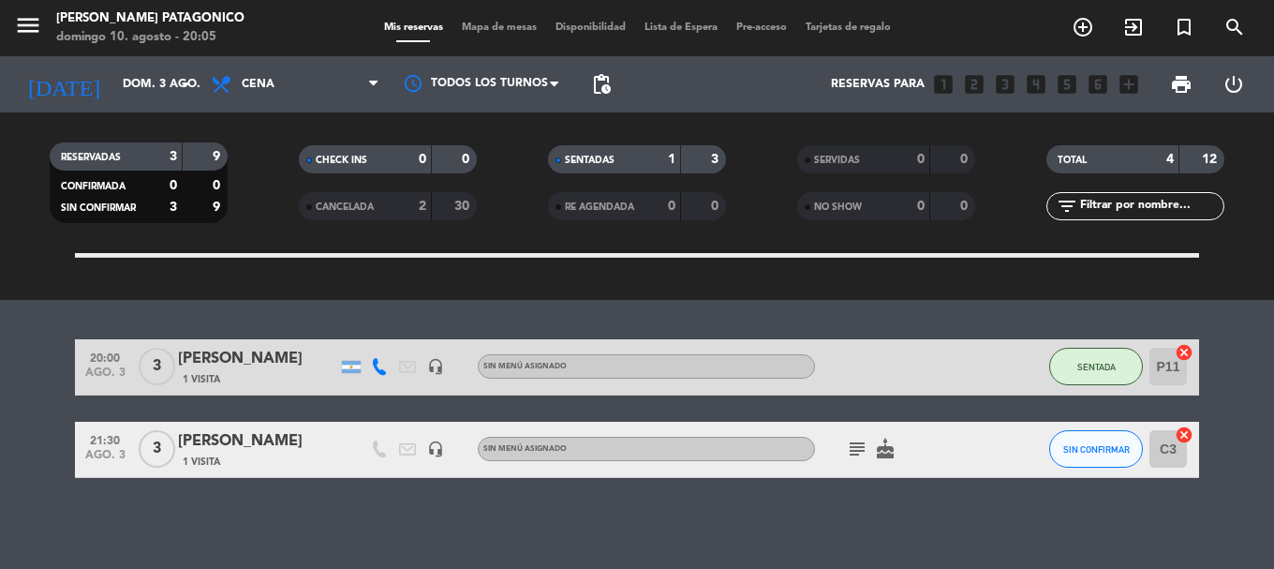
scroll to position [284, 0]
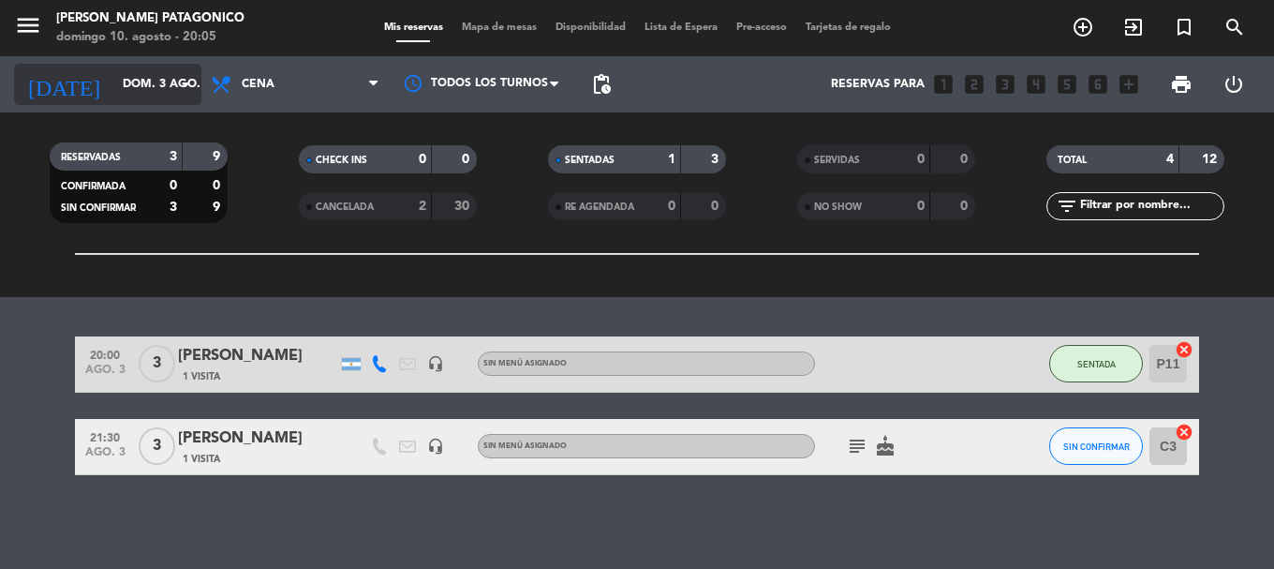
click at [170, 73] on input "dom. 3 ago." at bounding box center [192, 84] width 158 height 32
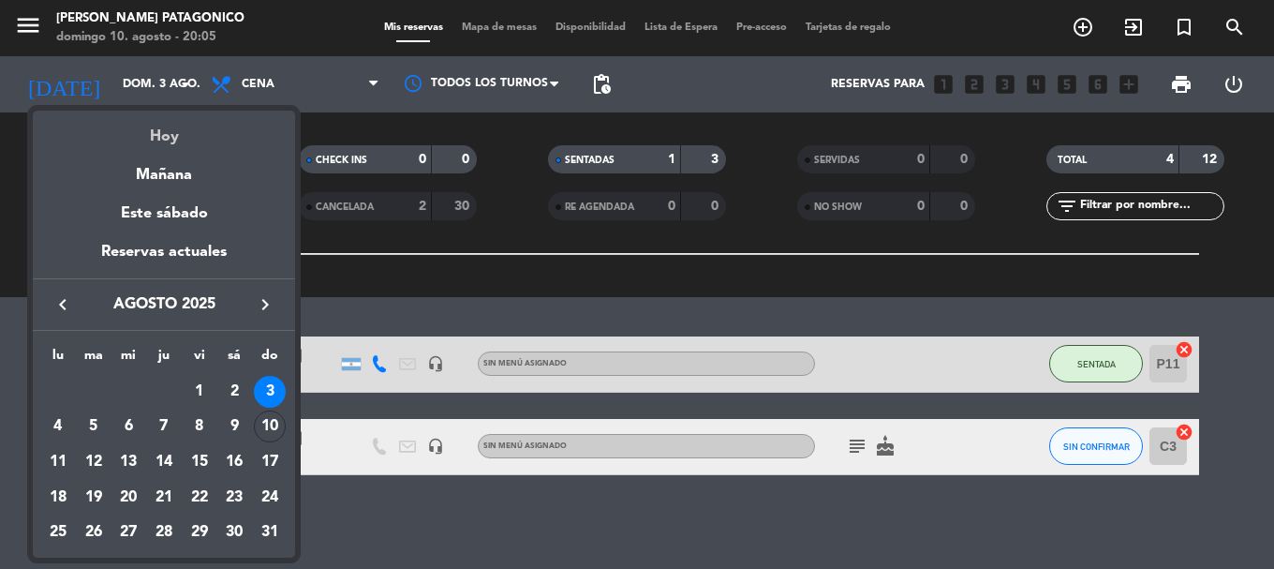
click at [177, 138] on div "Hoy" at bounding box center [164, 130] width 262 height 38
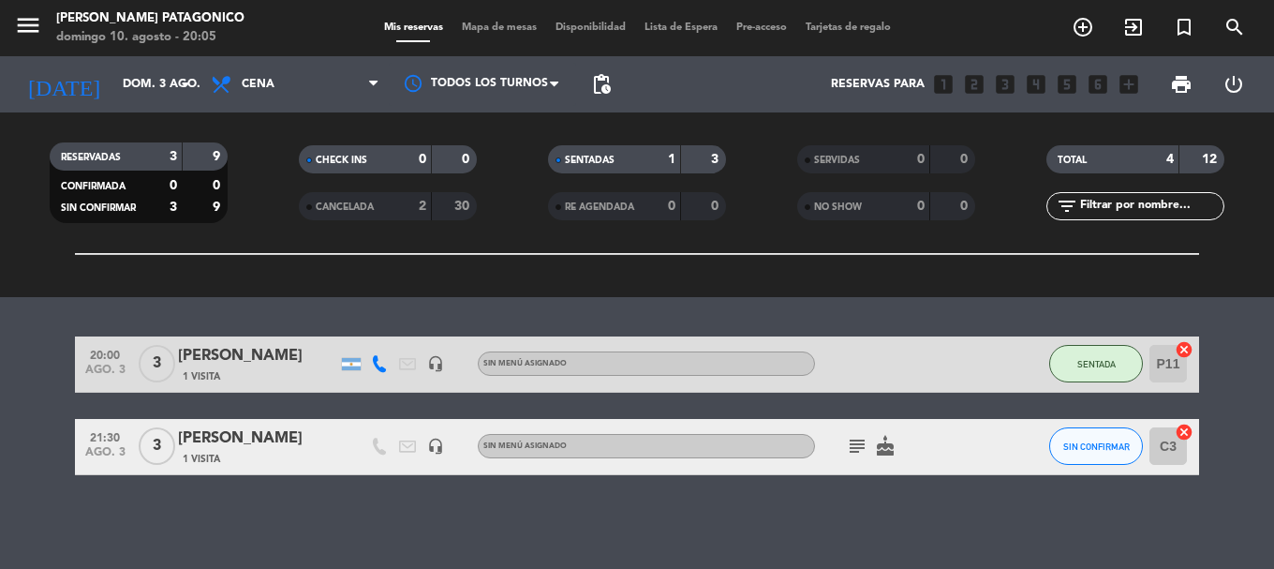
type input "dom. 10 ago."
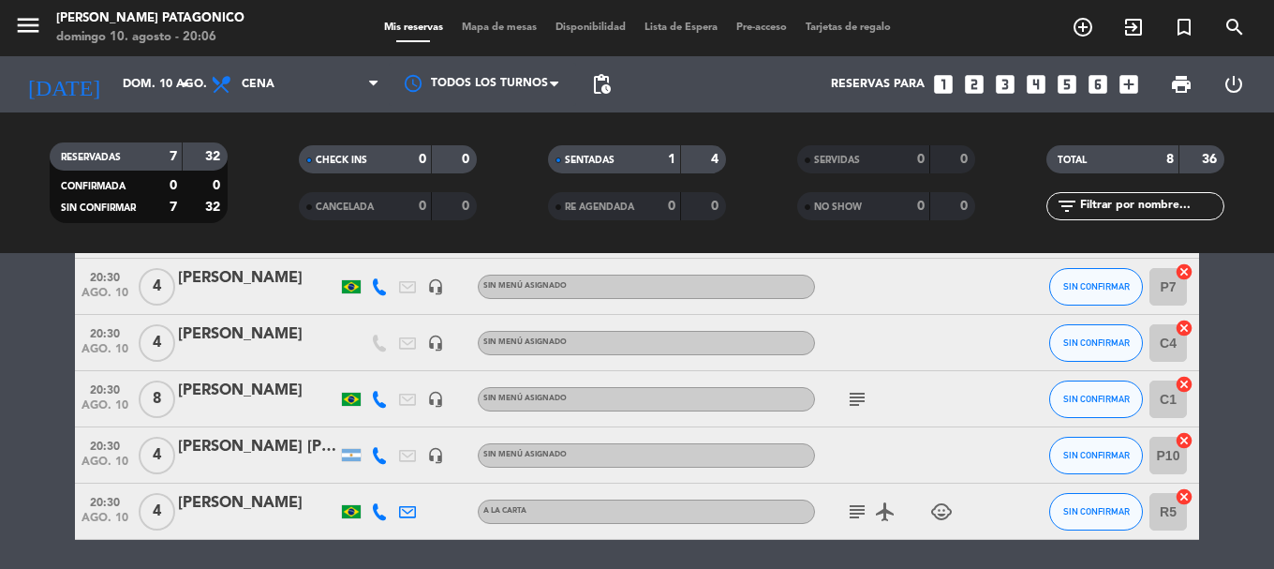
scroll to position [340, 0]
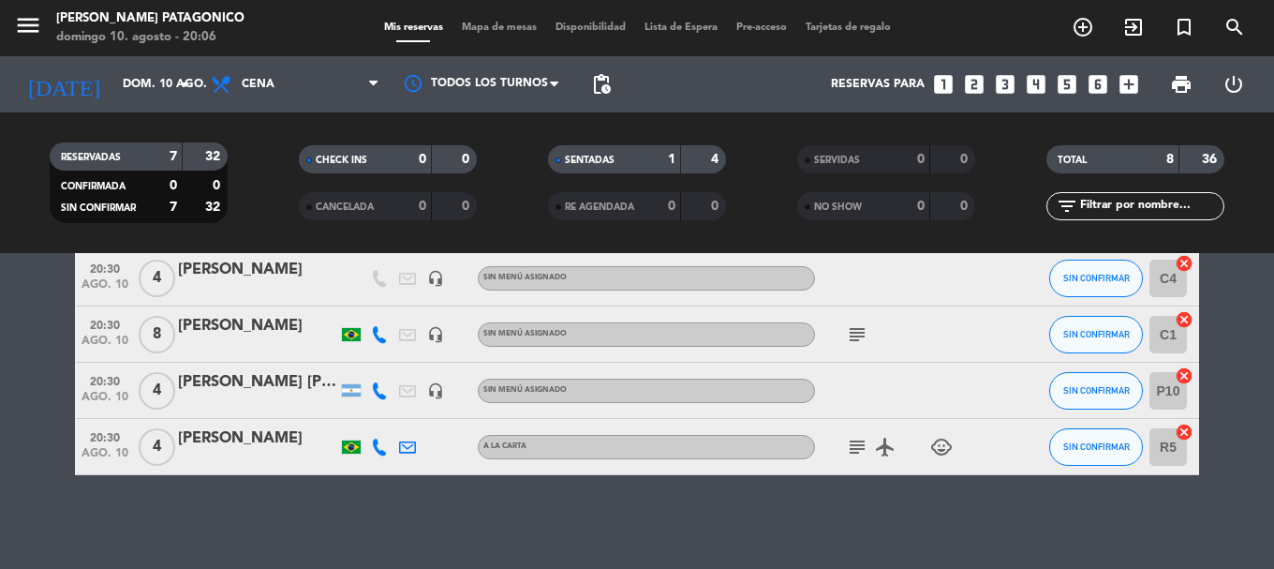
click at [863, 443] on icon "subject" at bounding box center [857, 447] width 22 height 22
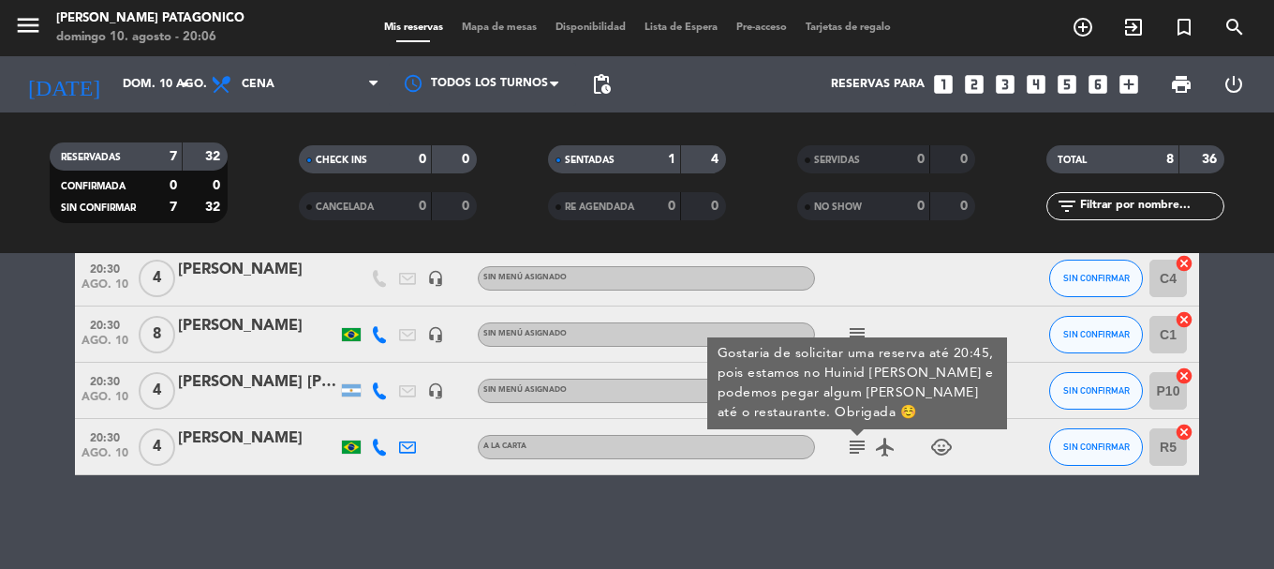
click at [855, 452] on icon "subject" at bounding box center [857, 447] width 22 height 22
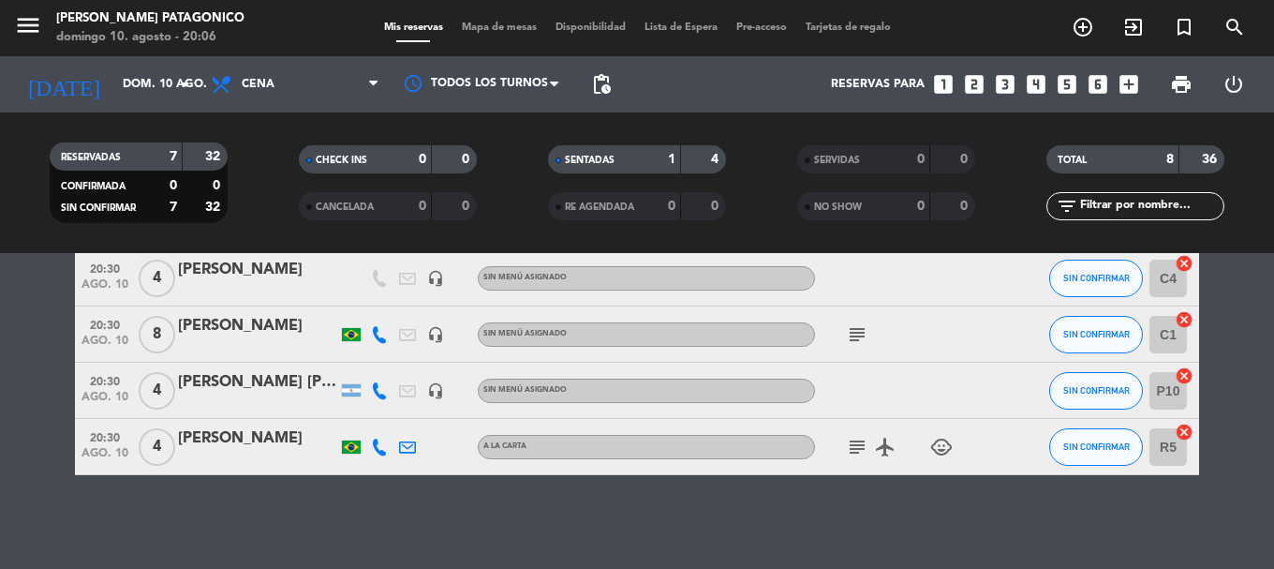
click at [855, 445] on icon "subject" at bounding box center [857, 447] width 22 height 22
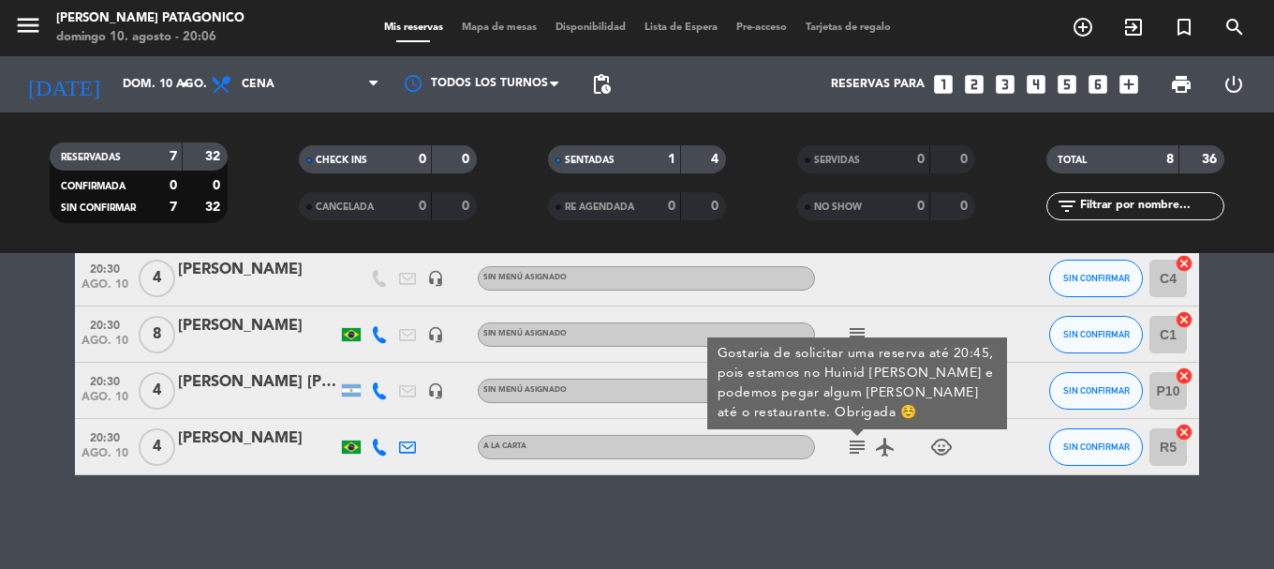
click at [855, 445] on icon "subject" at bounding box center [857, 447] width 22 height 22
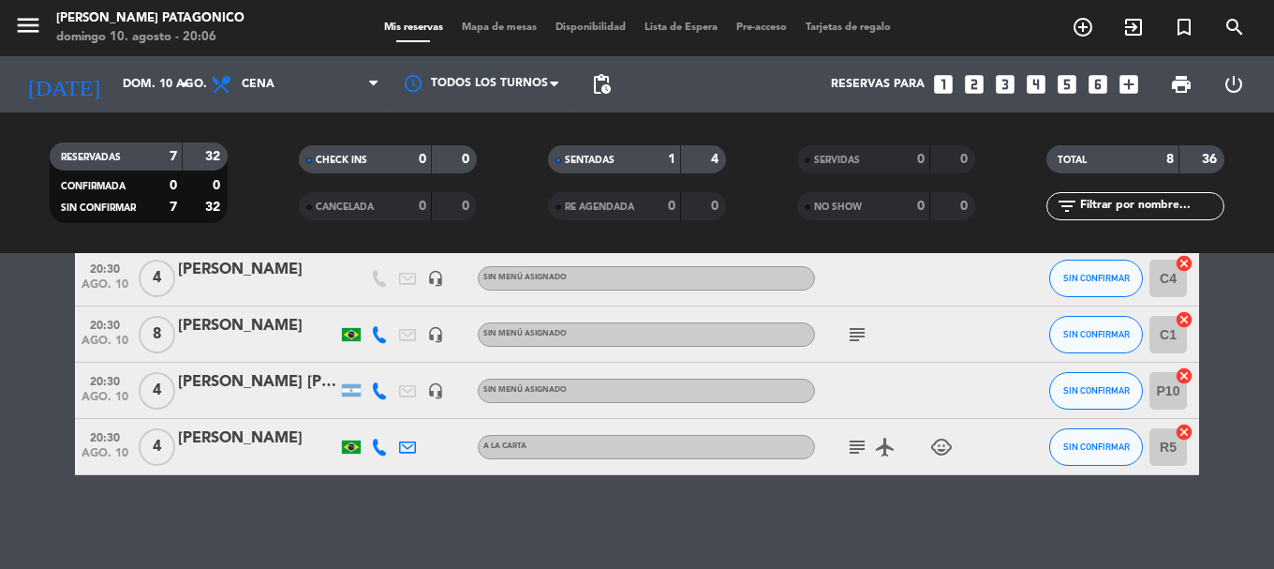
click at [865, 334] on icon "subject" at bounding box center [857, 334] width 22 height 22
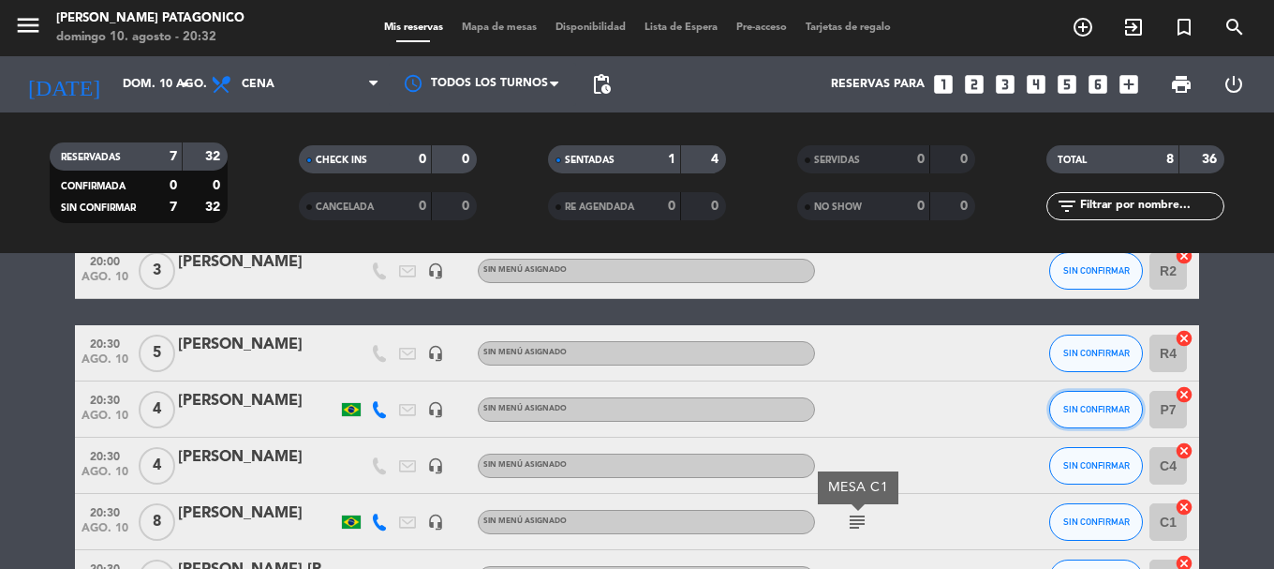
click at [1104, 402] on button "SIN CONFIRMAR" at bounding box center [1096, 409] width 94 height 37
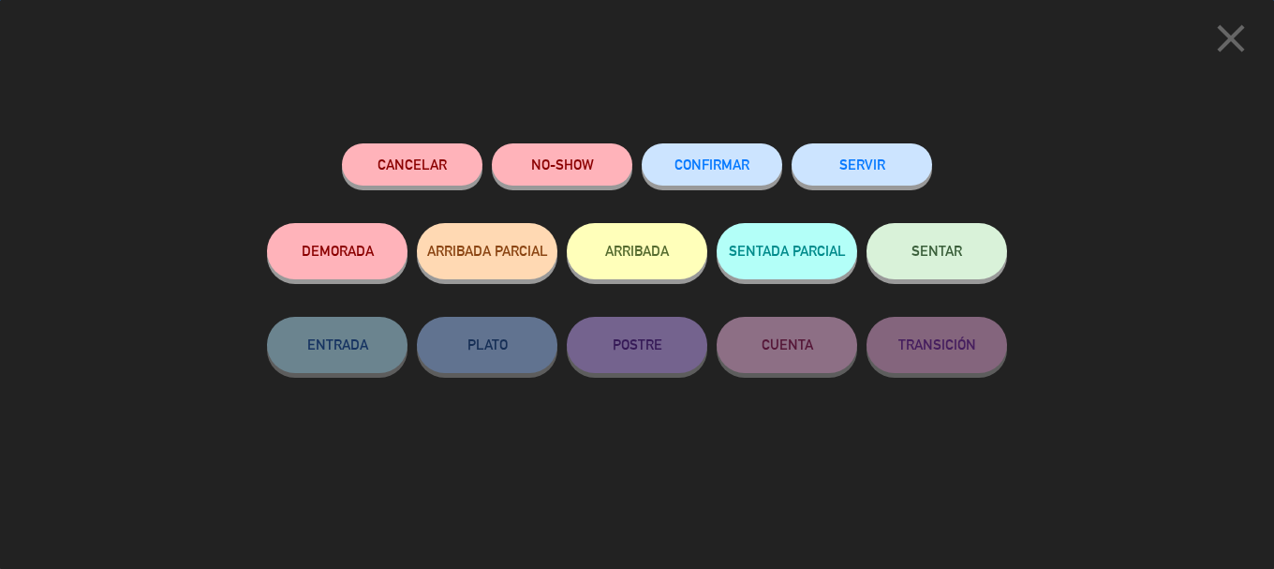
click at [659, 266] on button "ARRIBADA" at bounding box center [637, 251] width 141 height 56
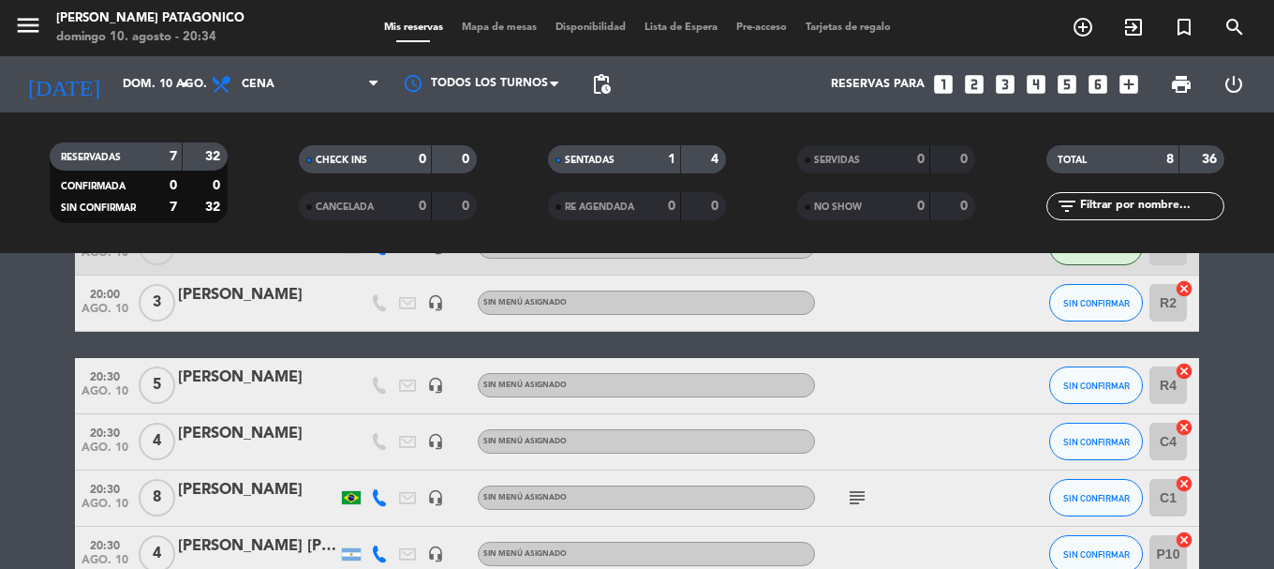
scroll to position [378, 0]
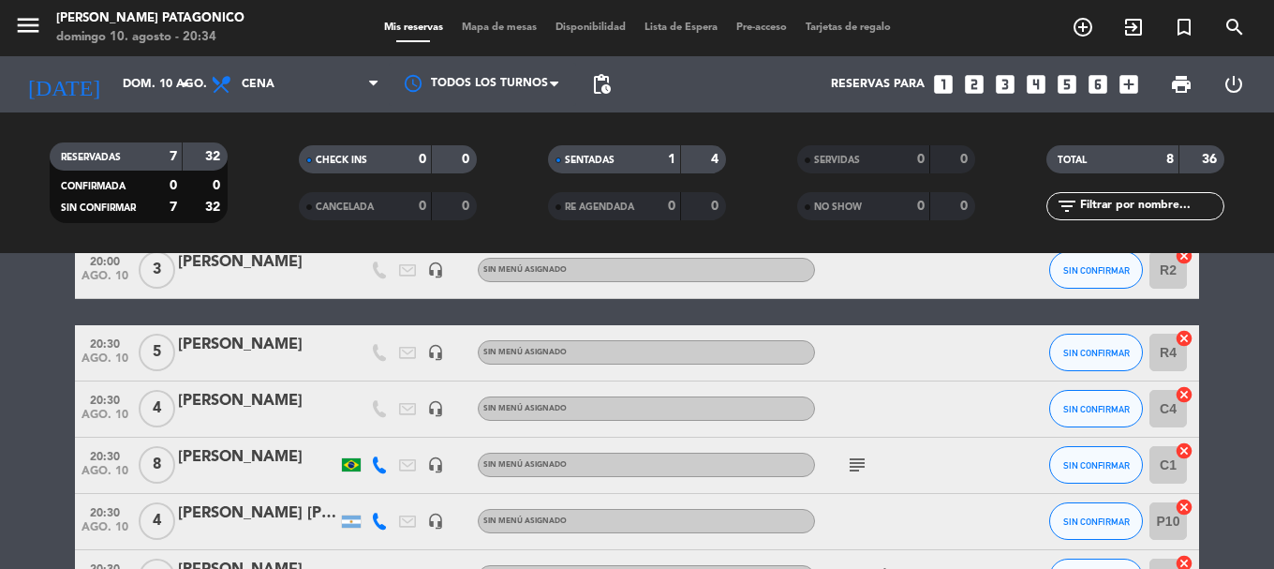
click at [1177, 511] on icon "cancel" at bounding box center [1184, 507] width 19 height 19
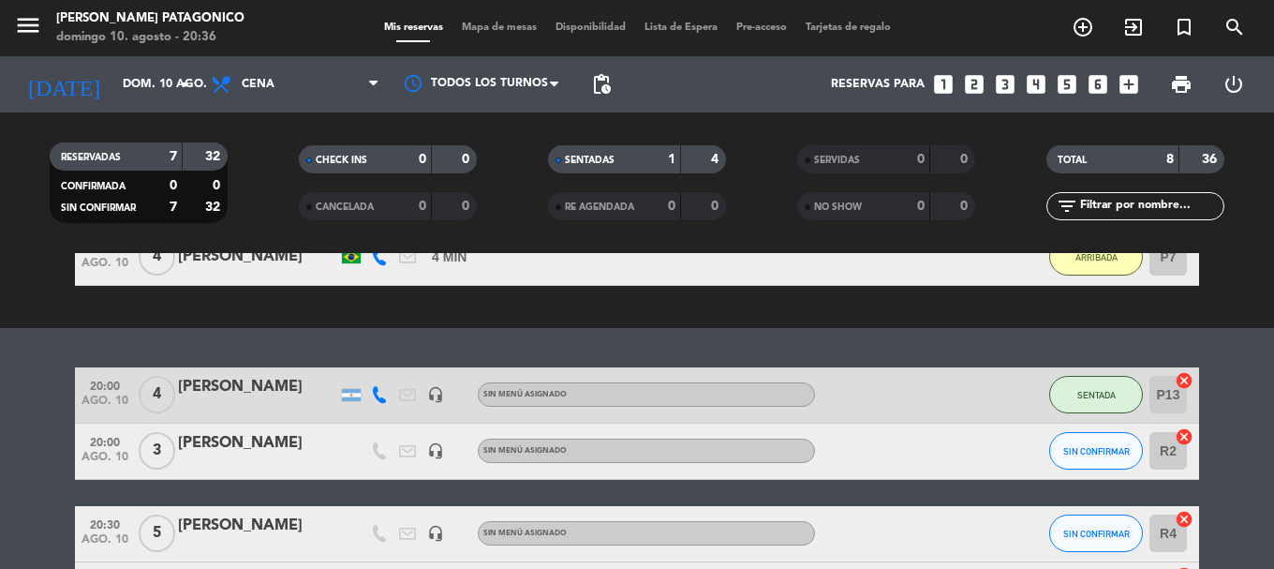
scroll to position [97, 0]
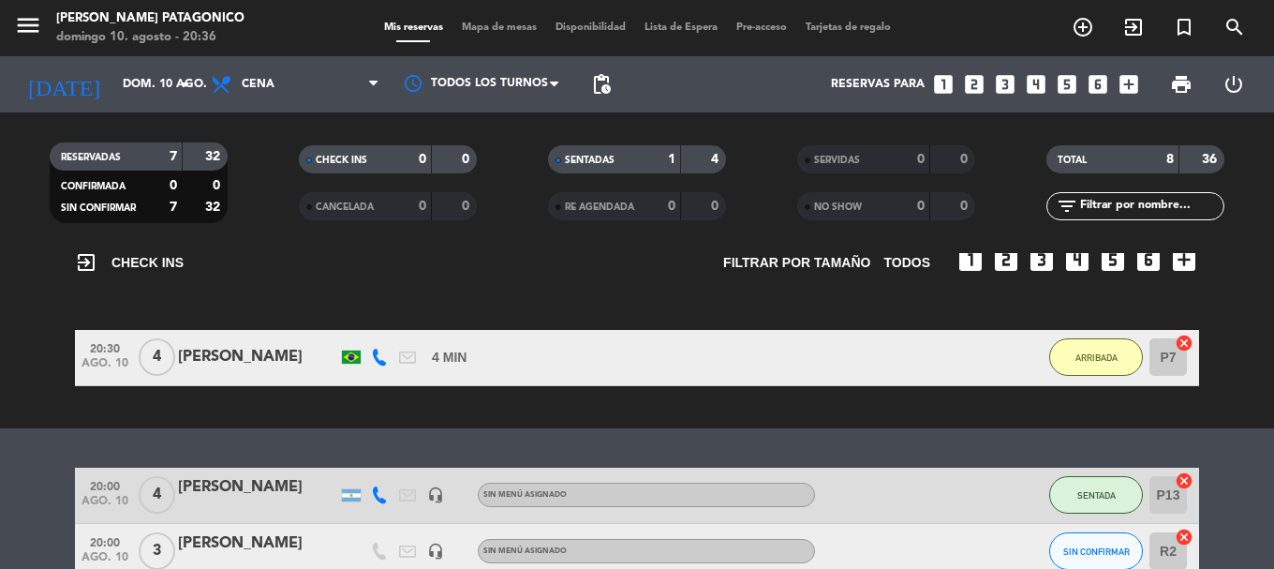
click at [1186, 346] on icon "cancel" at bounding box center [1184, 343] width 19 height 19
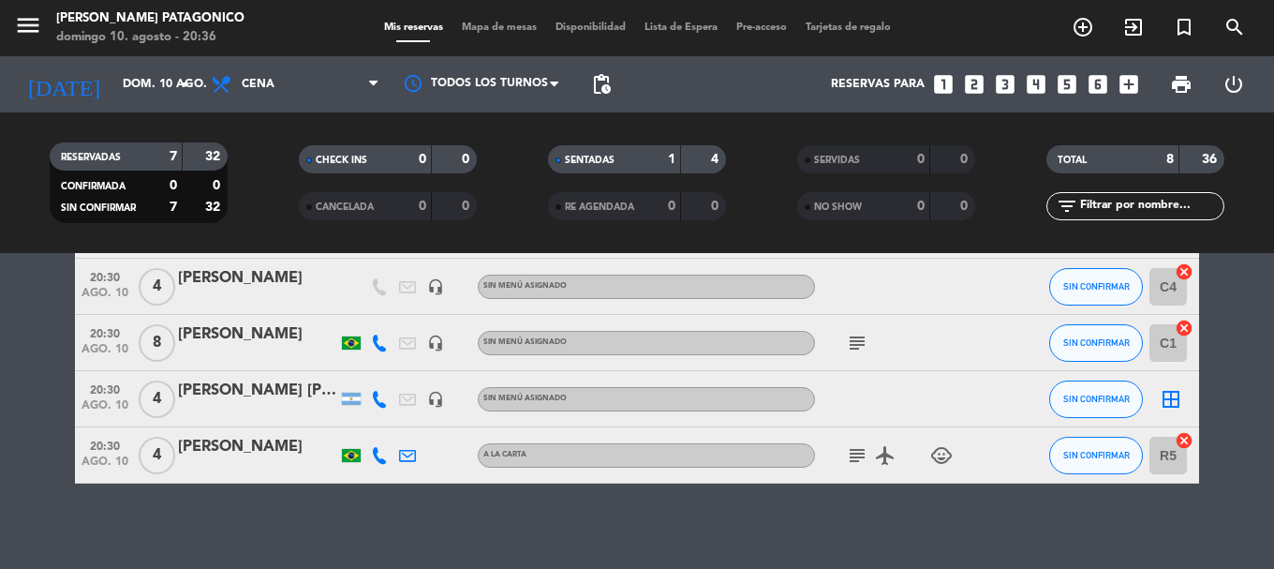
scroll to position [340, 0]
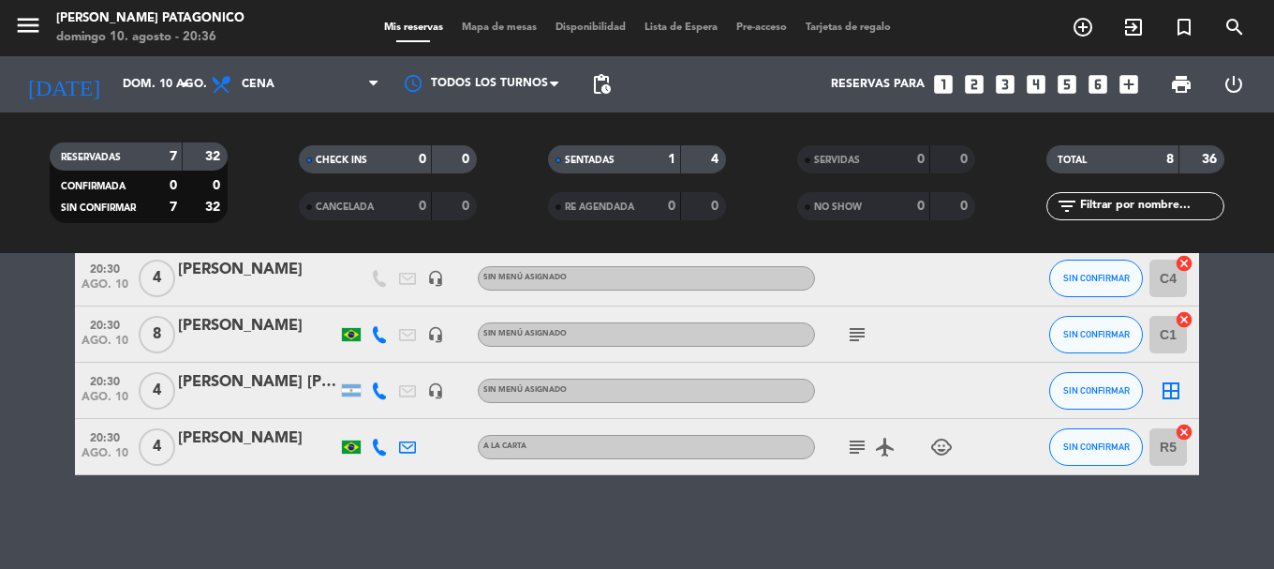
click at [1169, 390] on icon "border_all" at bounding box center [1171, 390] width 22 height 22
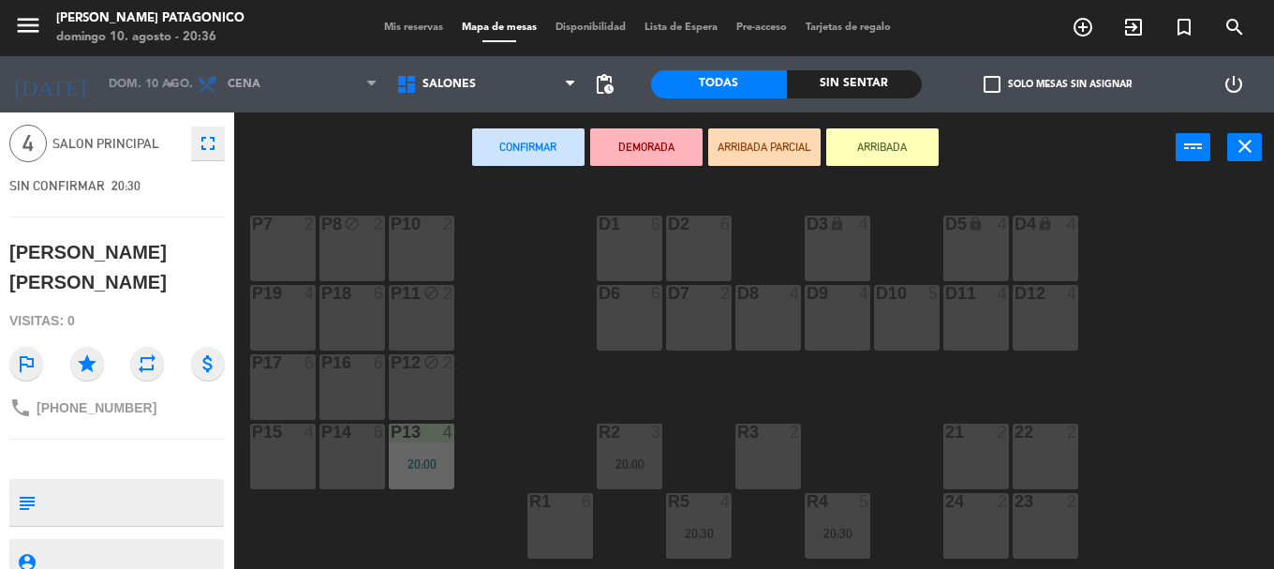
scroll to position [94, 0]
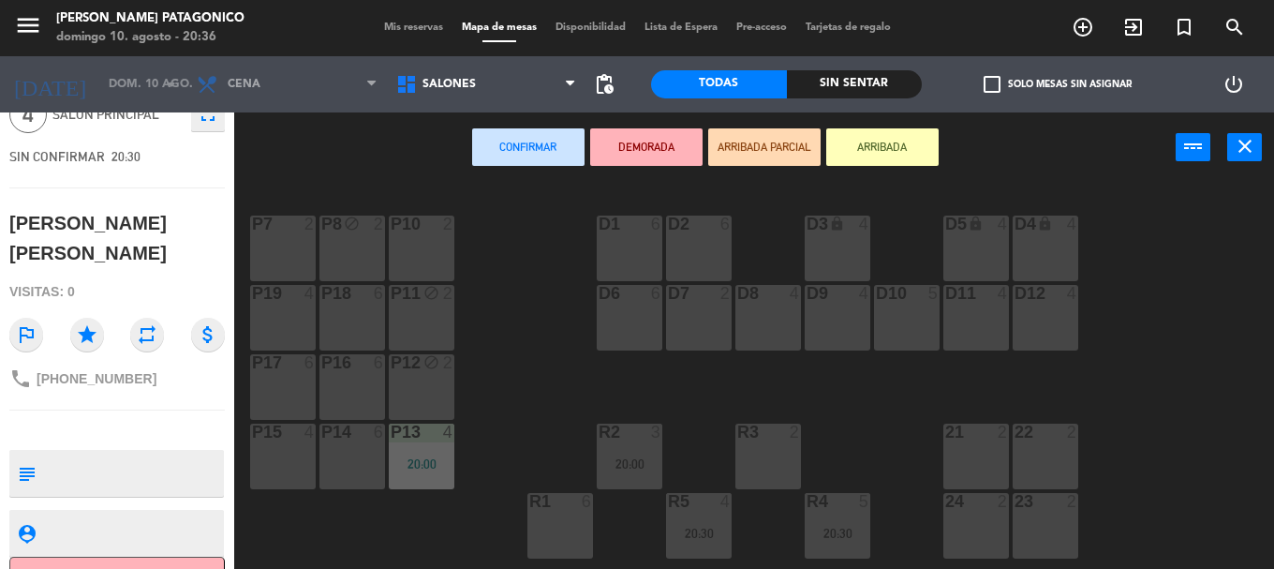
click at [278, 255] on div "P7 2" at bounding box center [283, 249] width 66 height 66
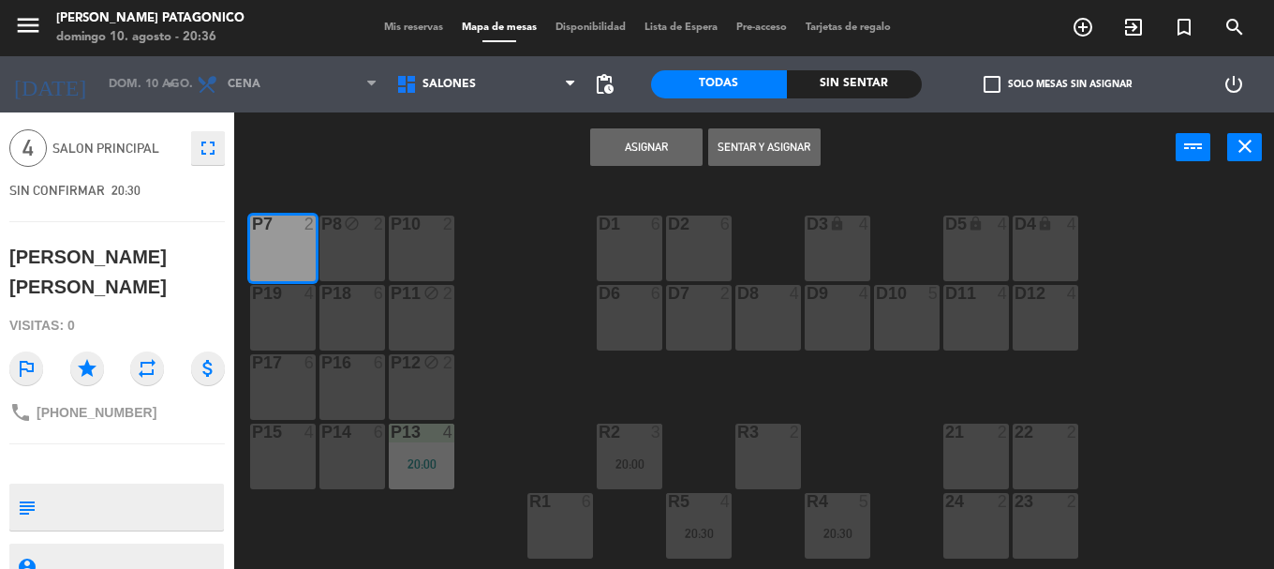
click at [669, 136] on button "Asignar" at bounding box center [646, 146] width 112 height 37
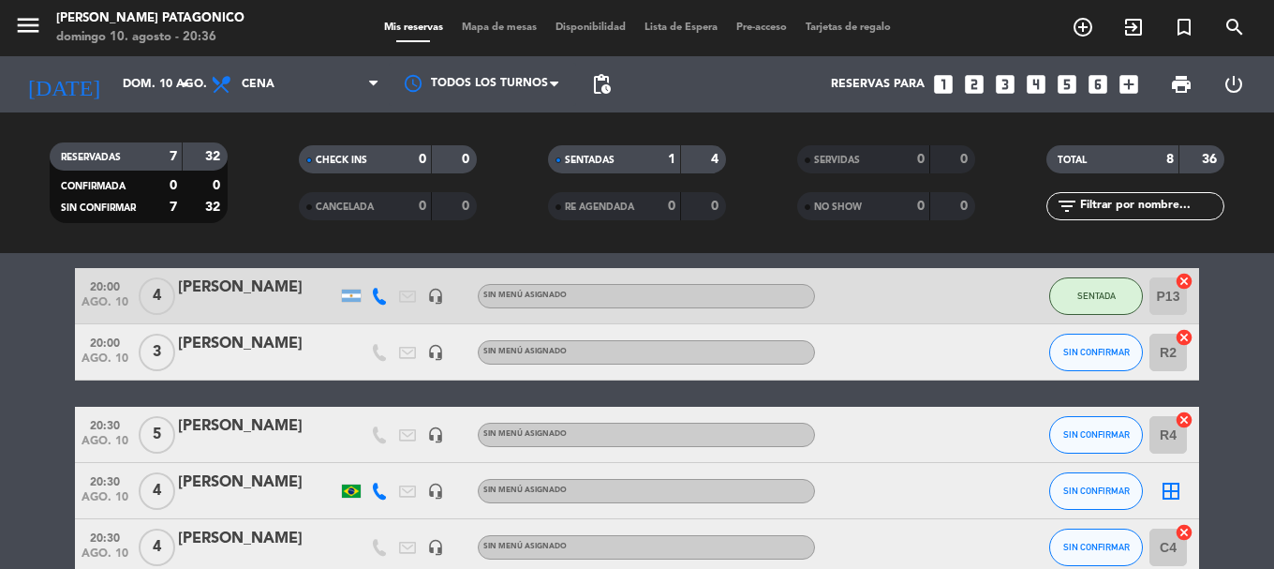
scroll to position [187, 0]
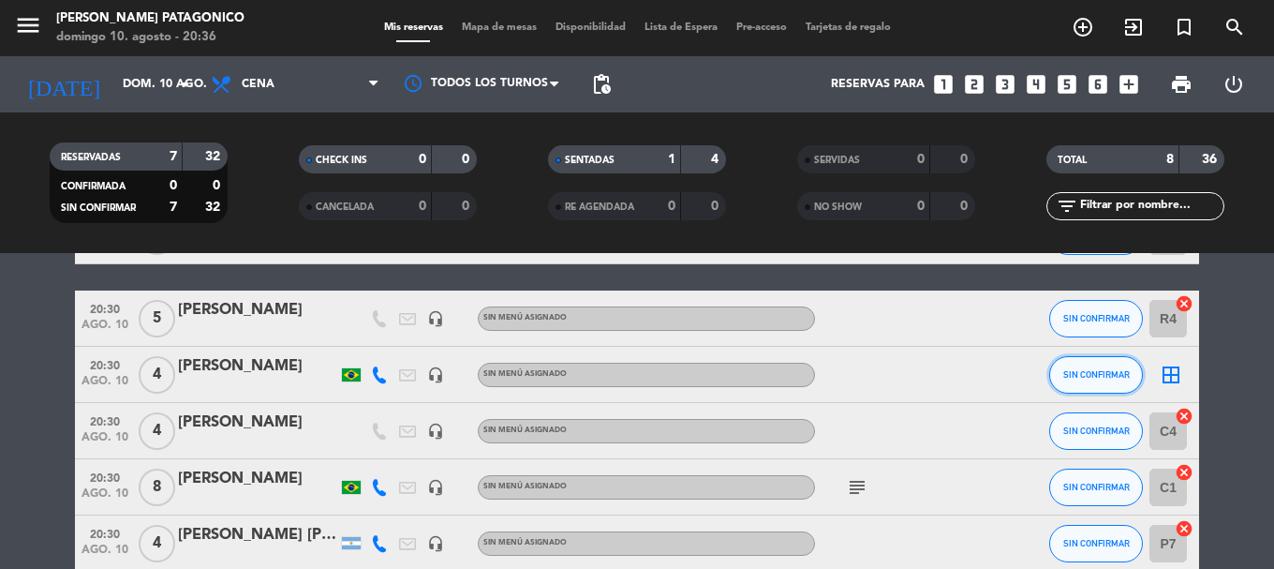
click at [1084, 382] on button "SIN CONFIRMAR" at bounding box center [1096, 374] width 94 height 37
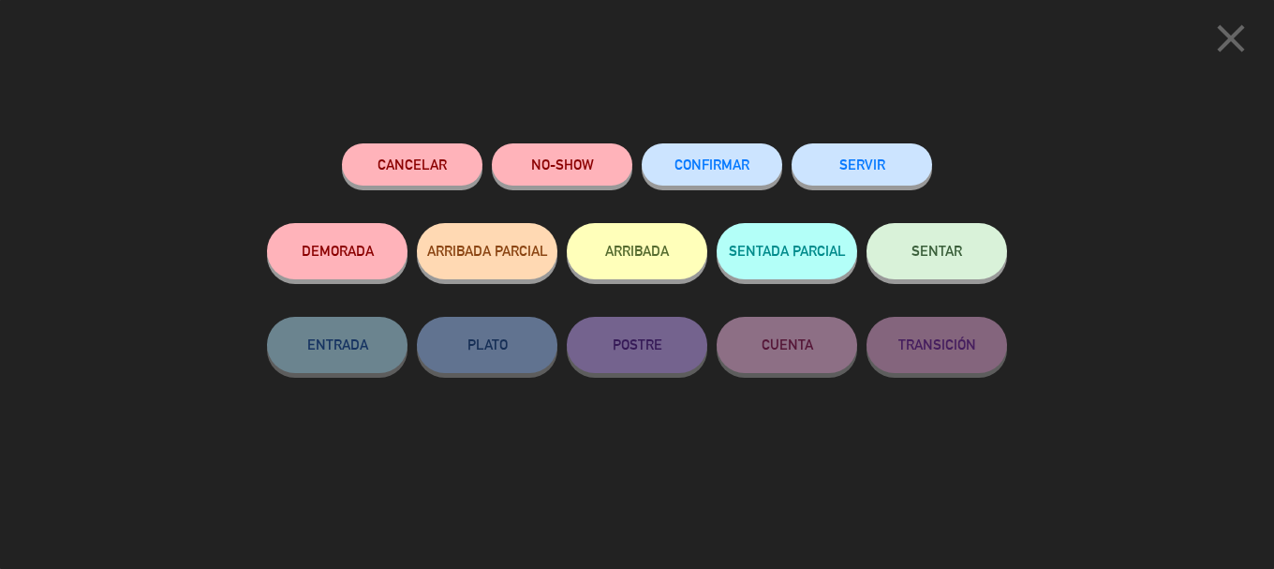
click at [653, 263] on button "ARRIBADA" at bounding box center [637, 251] width 141 height 56
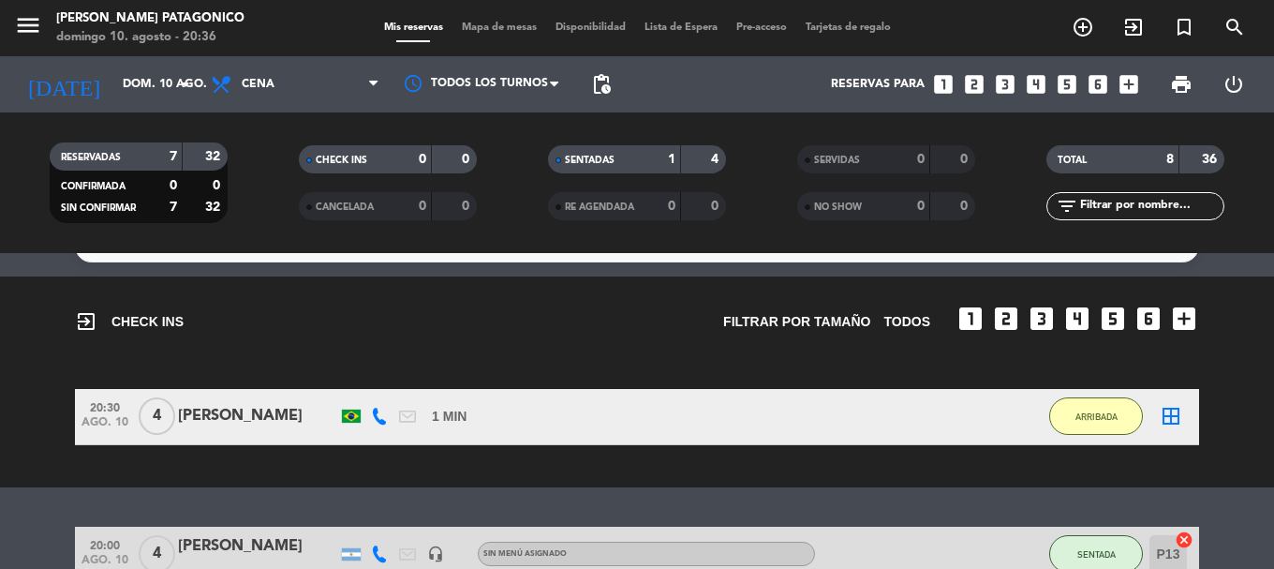
scroll to position [225, 0]
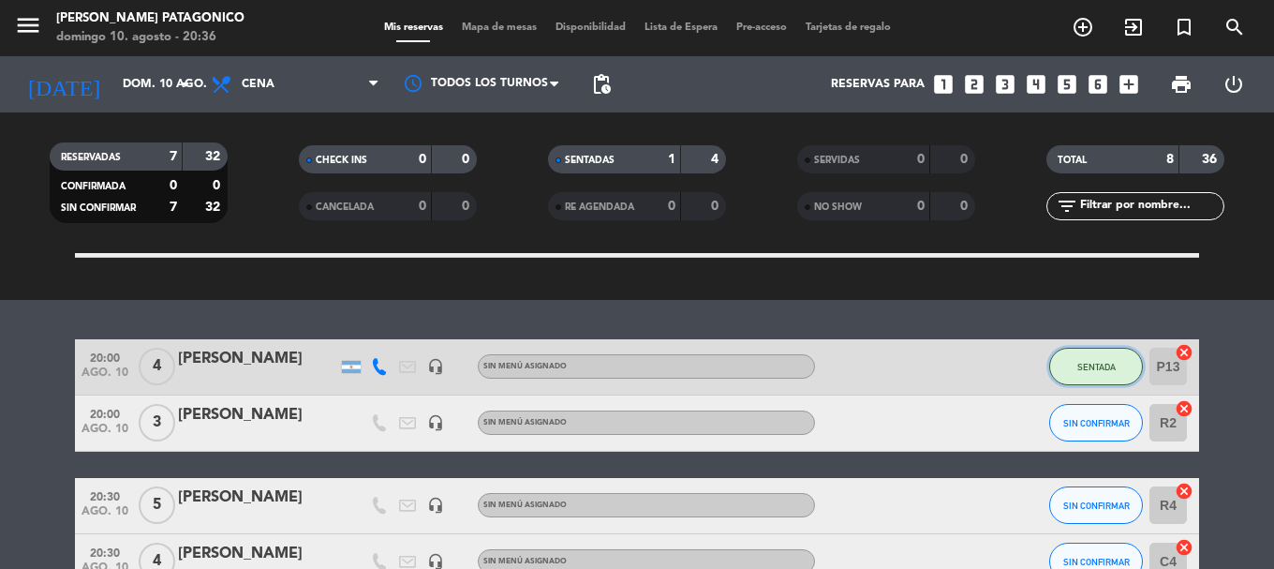
click at [1079, 373] on button "SENTADA" at bounding box center [1096, 366] width 94 height 37
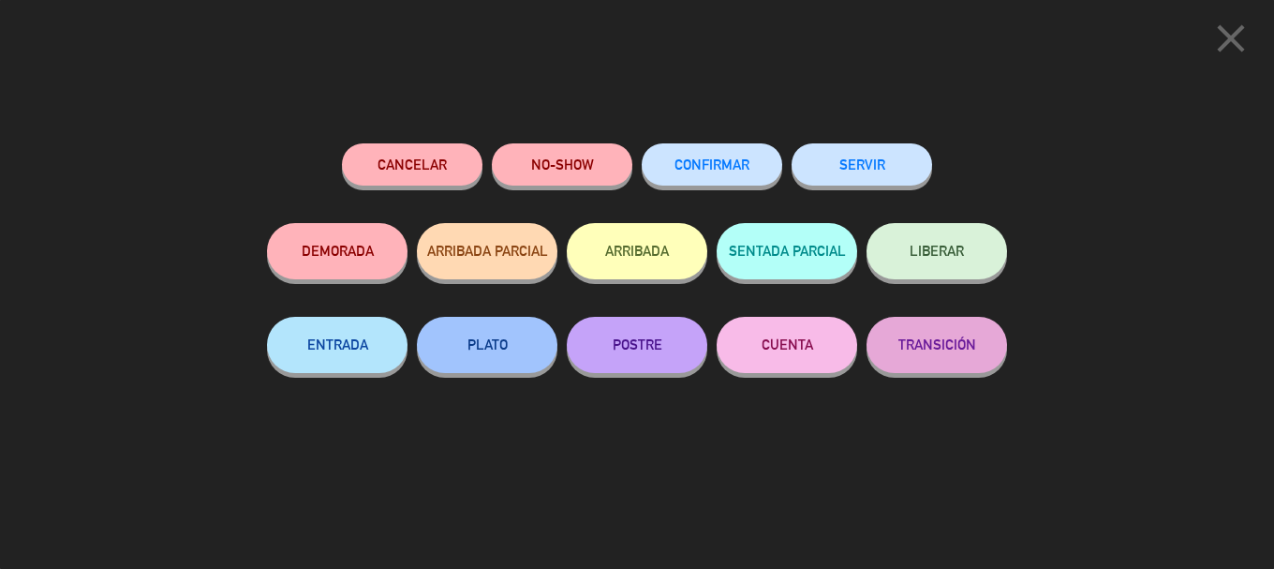
drag, startPoint x: 639, startPoint y: 266, endPoint x: 676, endPoint y: 307, distance: 55.1
click at [639, 268] on button "ARRIBADA" at bounding box center [637, 251] width 141 height 56
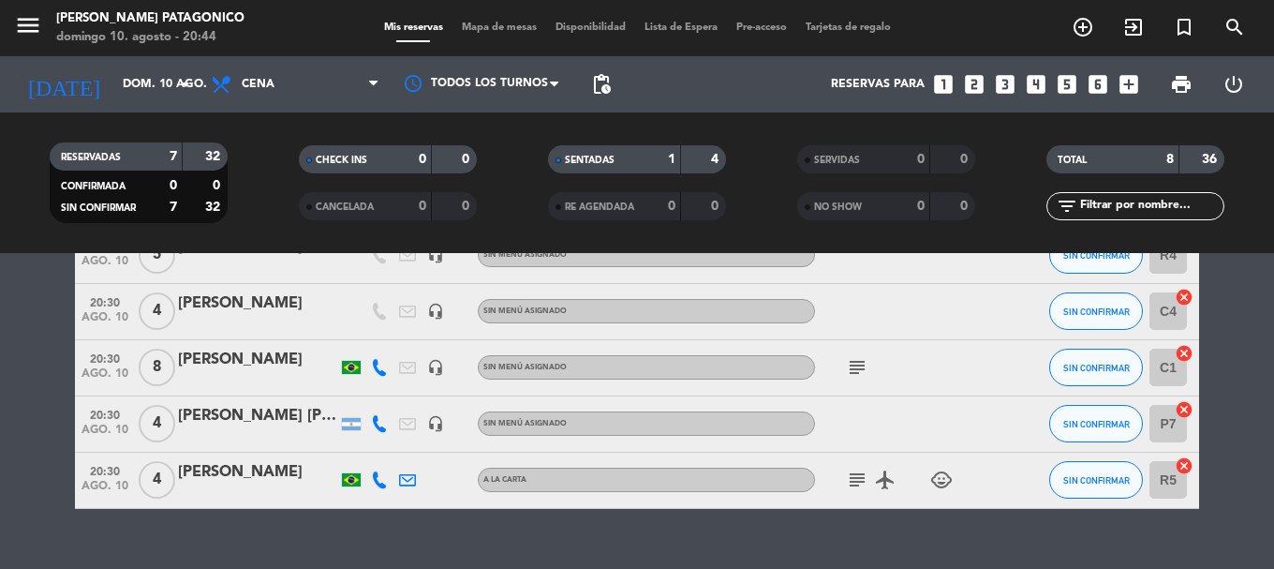
scroll to position [535, 0]
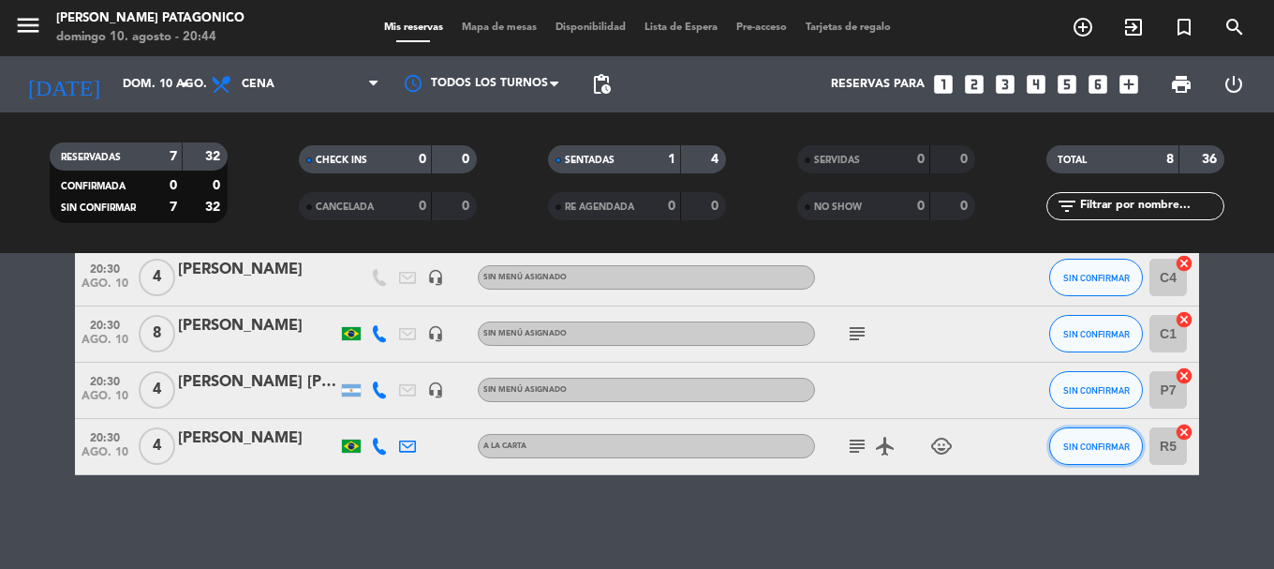
click at [1110, 452] on button "SIN CONFIRMAR" at bounding box center [1096, 445] width 94 height 37
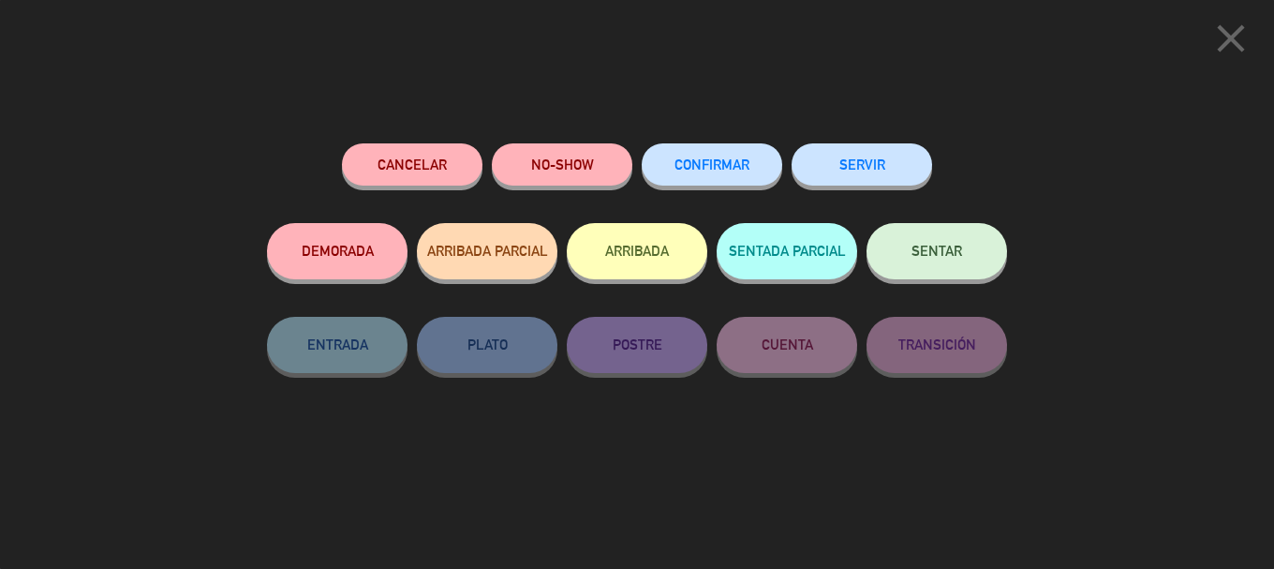
click at [629, 262] on button "ARRIBADA" at bounding box center [637, 251] width 141 height 56
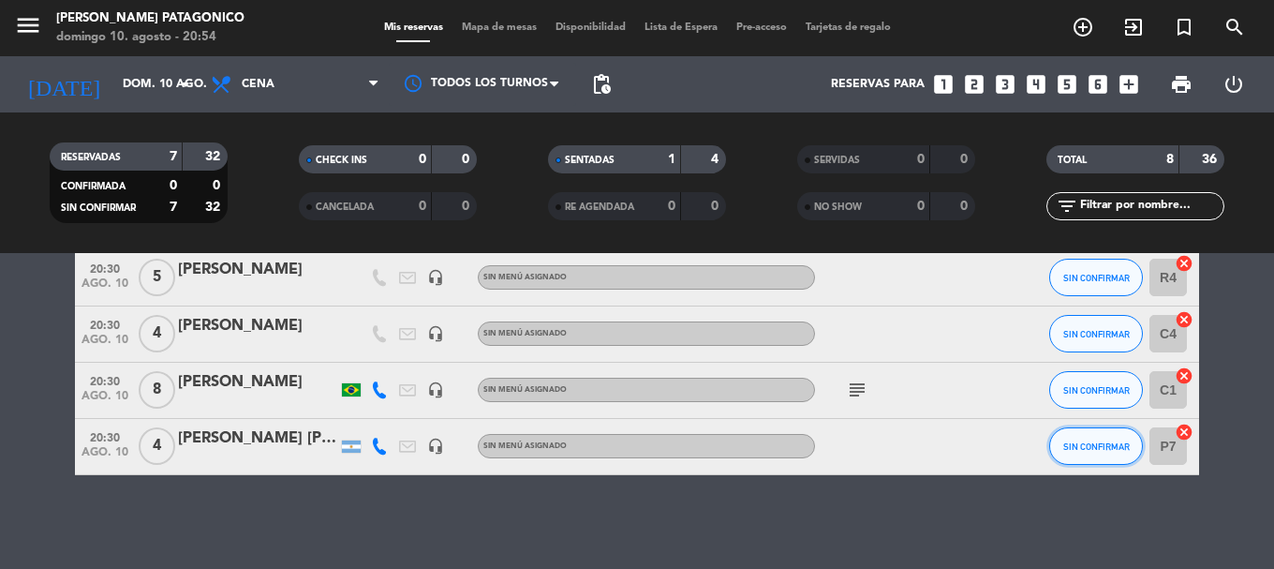
click at [1100, 444] on span "SIN CONFIRMAR" at bounding box center [1096, 446] width 67 height 10
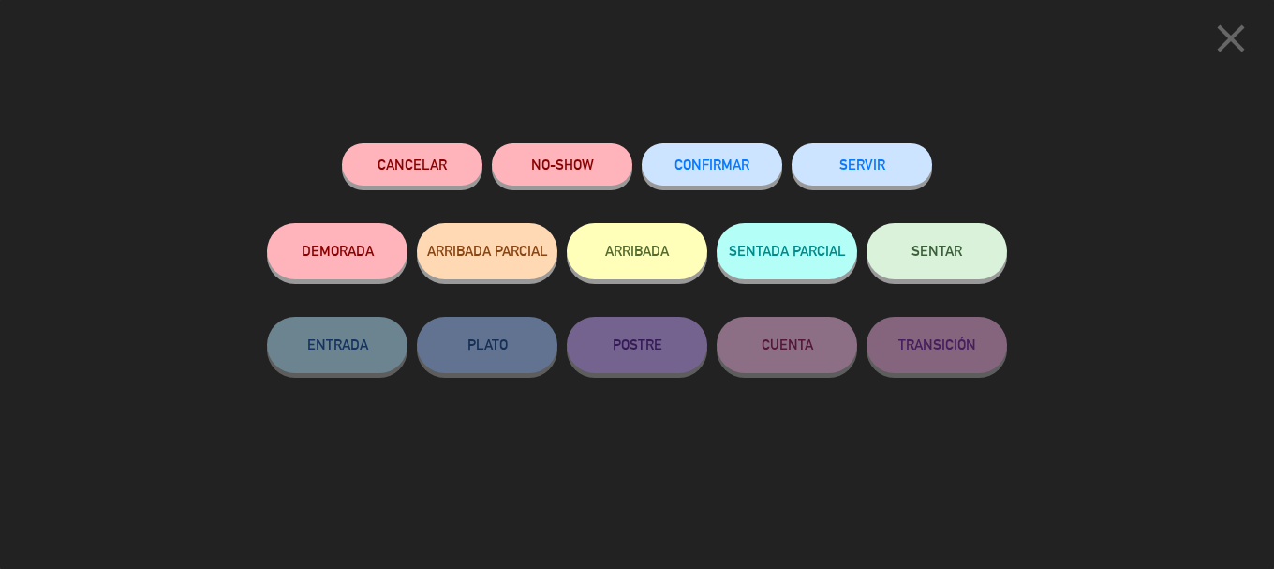
click at [573, 244] on button "ARRIBADA" at bounding box center [637, 251] width 141 height 56
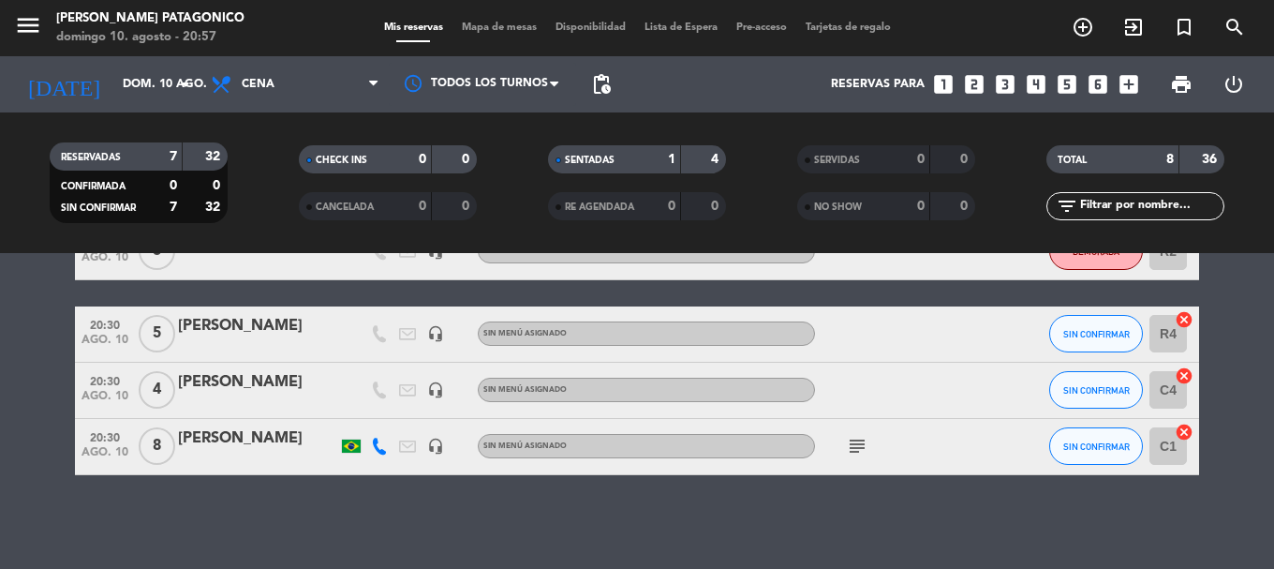
click at [192, 328] on div "[PERSON_NAME]" at bounding box center [257, 326] width 159 height 24
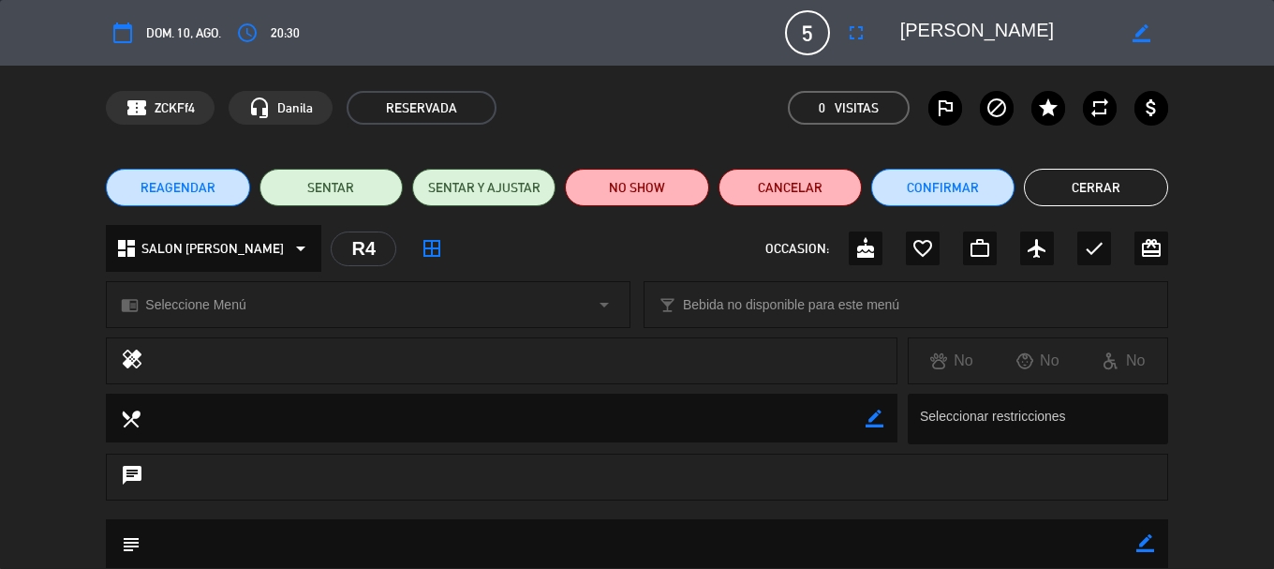
click at [1069, 187] on button "Cerrar" at bounding box center [1095, 187] width 143 height 37
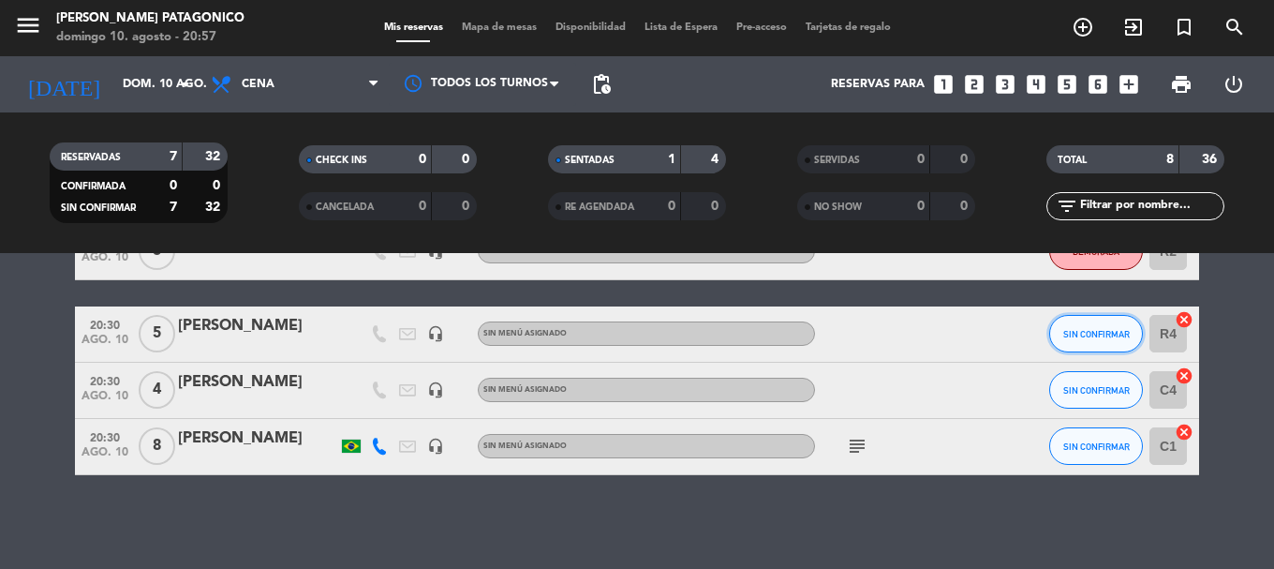
click at [1093, 338] on span "SIN CONFIRMAR" at bounding box center [1096, 334] width 67 height 10
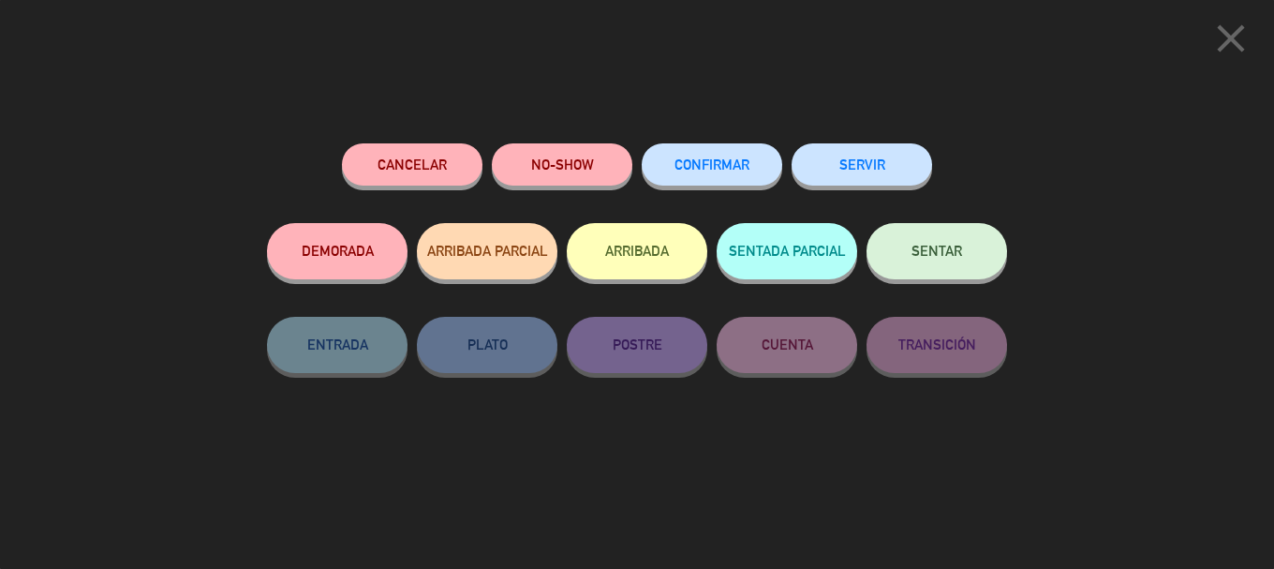
click at [639, 255] on button "ARRIBADA" at bounding box center [637, 251] width 141 height 56
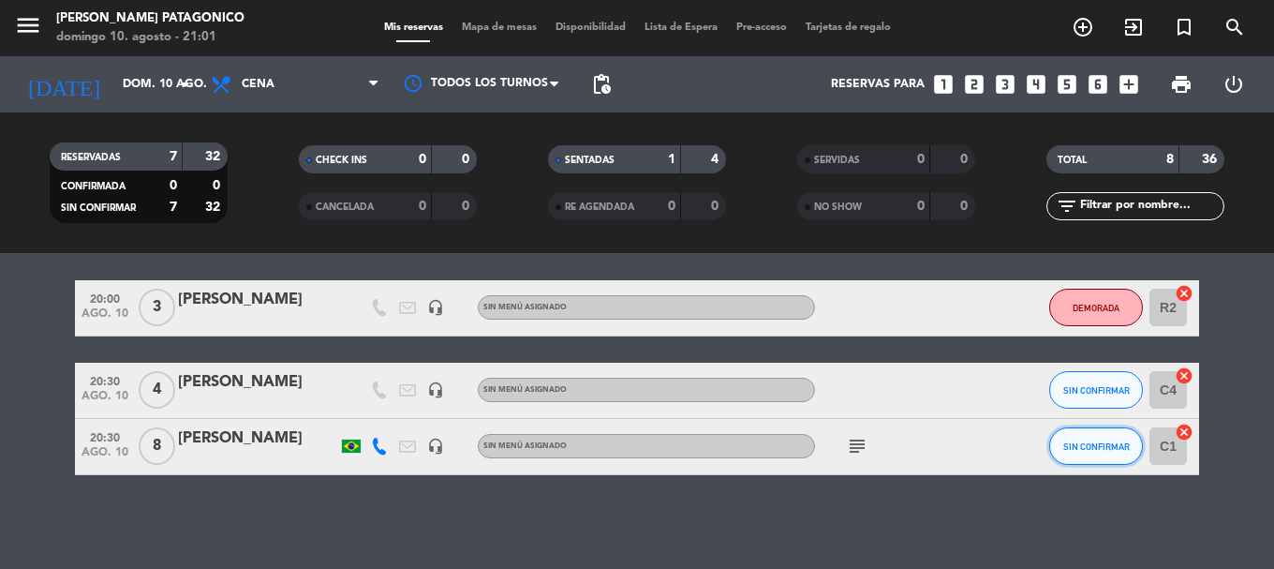
click at [1095, 442] on span "SIN CONFIRMAR" at bounding box center [1096, 446] width 67 height 10
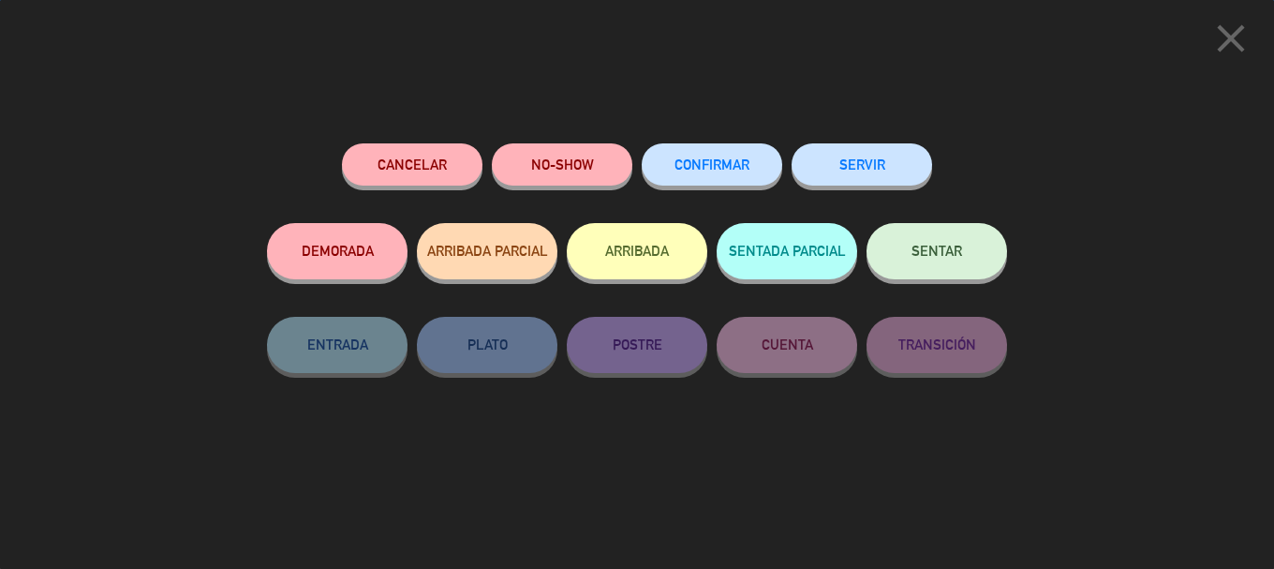
click at [632, 263] on button "ARRIBADA" at bounding box center [637, 251] width 141 height 56
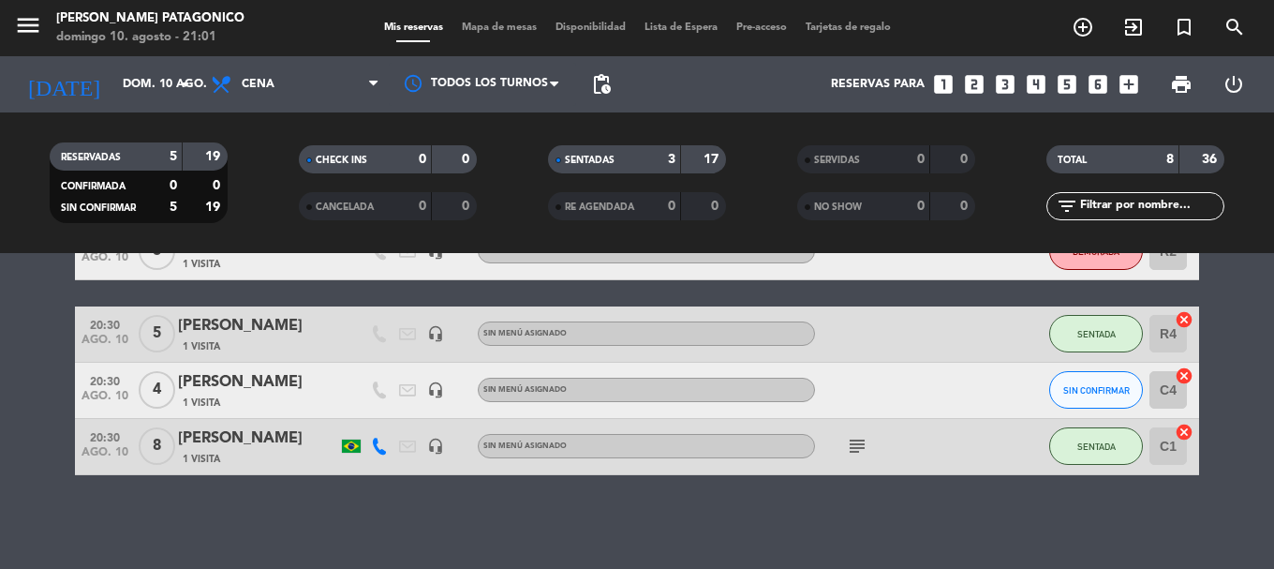
scroll to position [479, 0]
